Goal: Browse casually

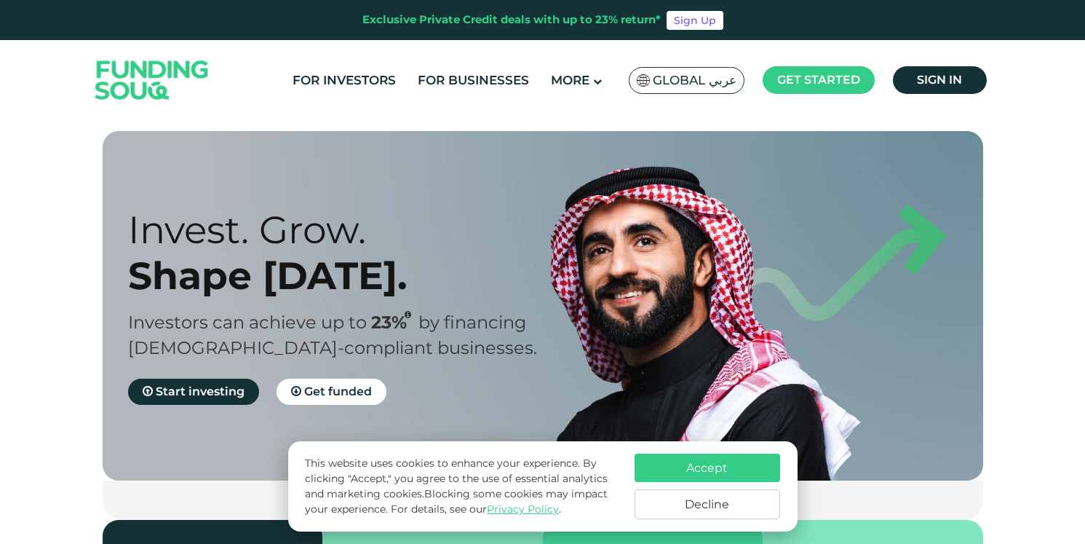
click at [659, 468] on button "Accept" at bounding box center [708, 467] width 146 height 28
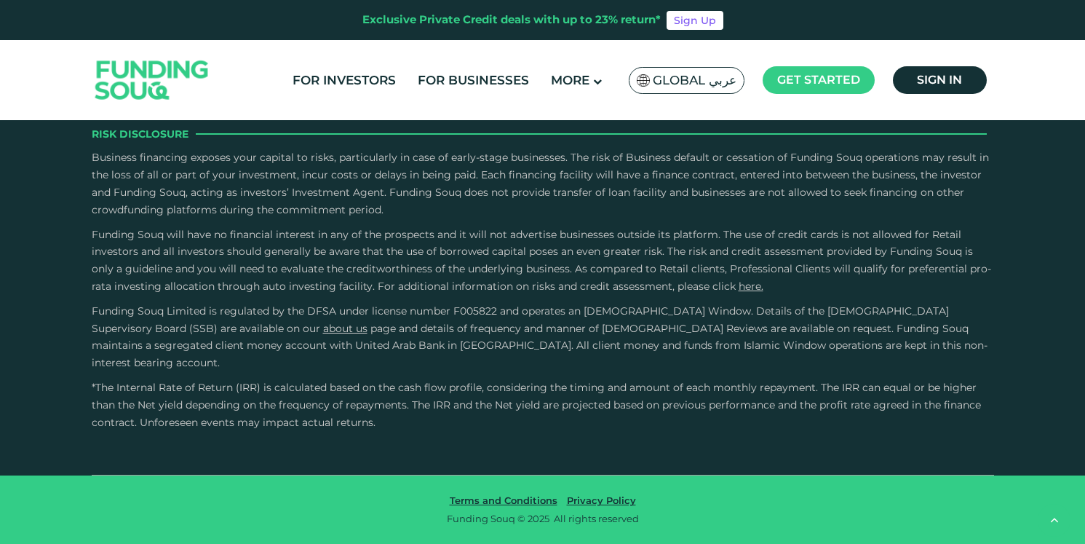
type tc-range-slider "4"
click at [899, 41] on icon "open Linkedin" at bounding box center [898, 36] width 9 height 11
